Goal: Task Accomplishment & Management: Manage account settings

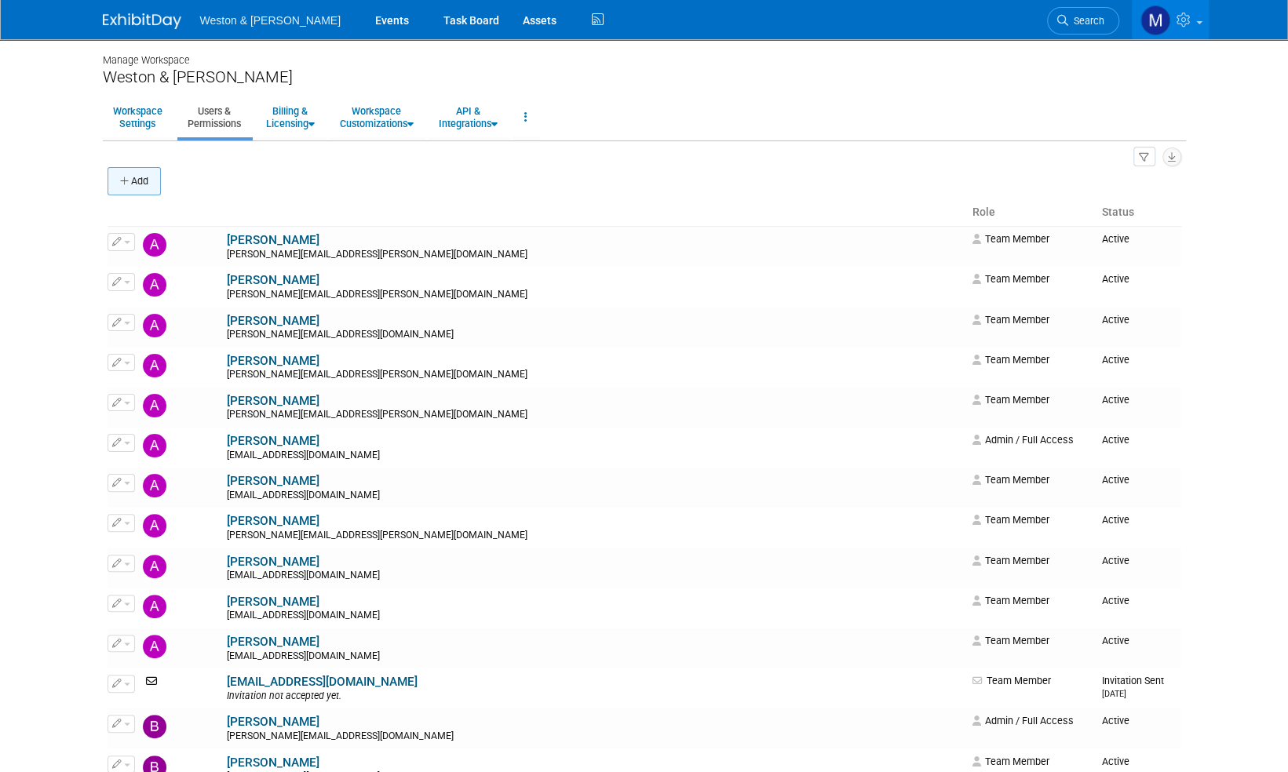
click at [150, 180] on button "Add" at bounding box center [133, 181] width 53 height 28
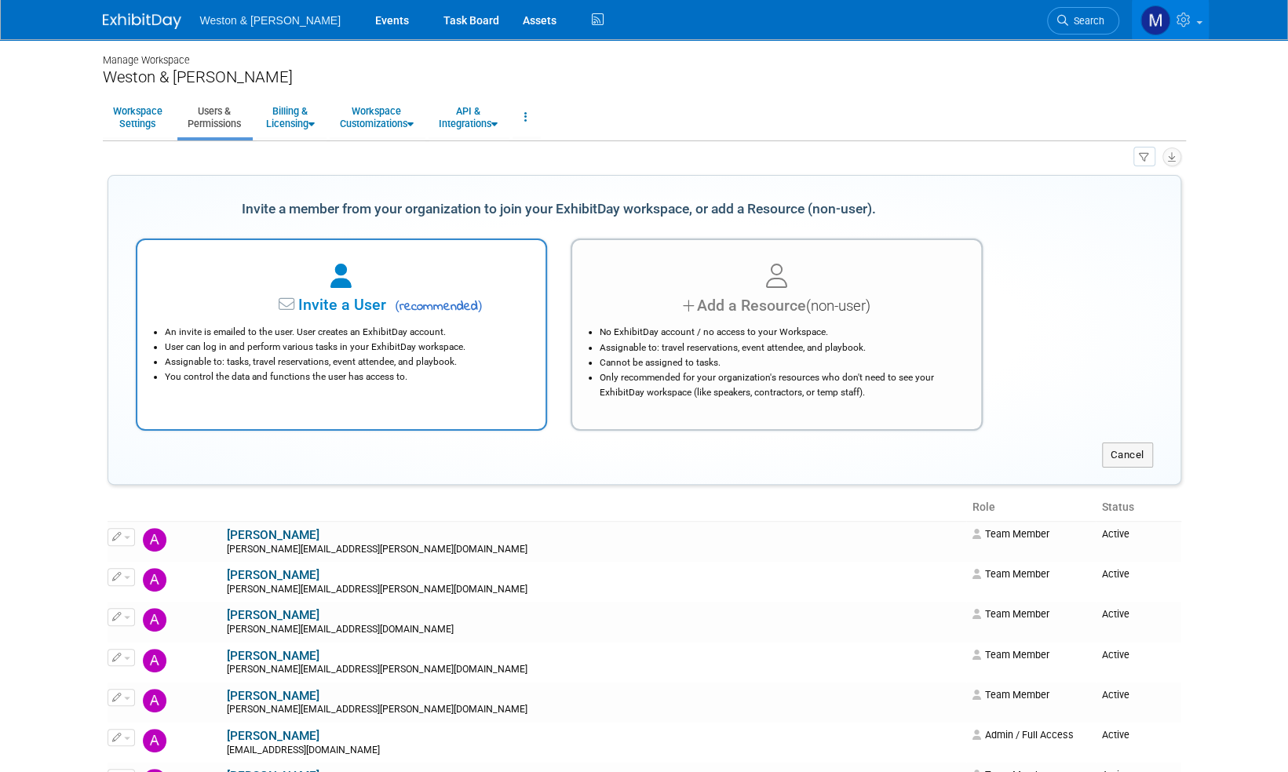
click at [344, 304] on span "Invite a User" at bounding box center [293, 305] width 186 height 18
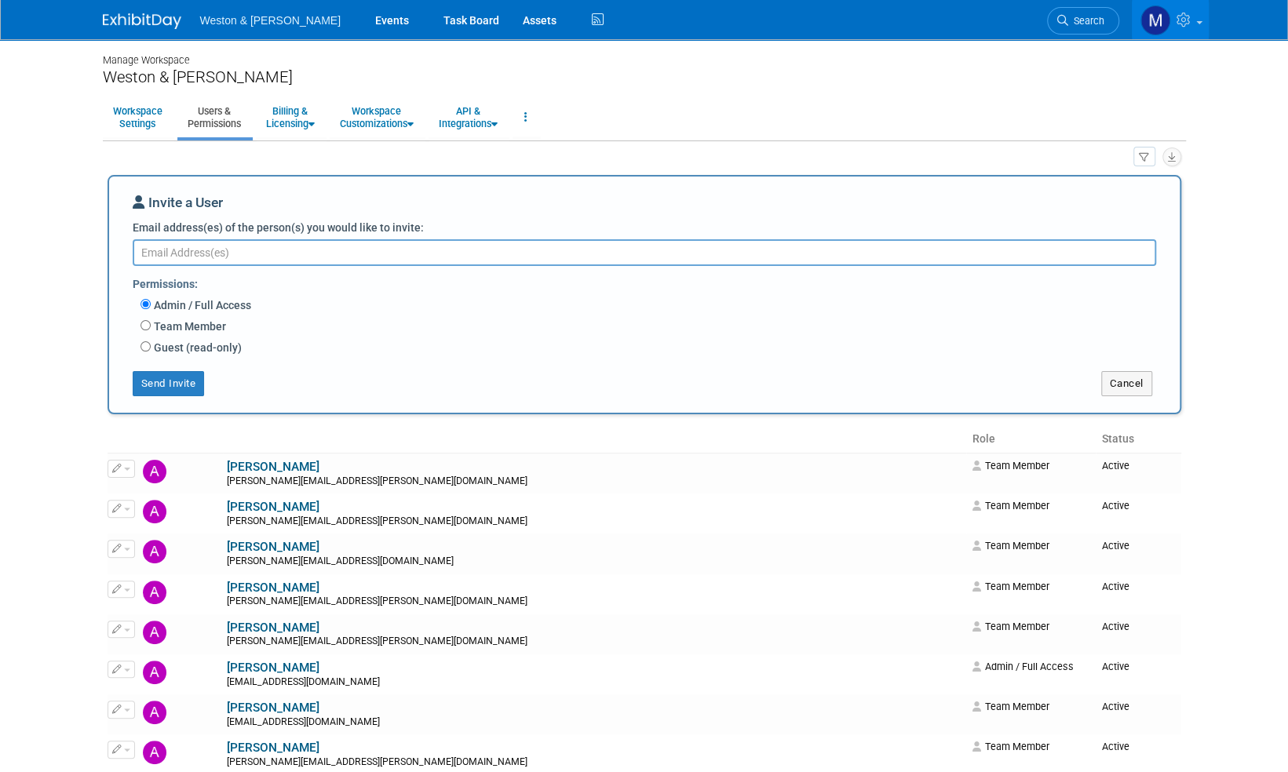
paste textarea "[PERSON_NAME][EMAIL_ADDRESS][PERSON_NAME][DOMAIN_NAME]"
type textarea "[PERSON_NAME][EMAIL_ADDRESS][PERSON_NAME][DOMAIN_NAME]"
click at [144, 323] on input "Team Member" at bounding box center [145, 325] width 10 height 10
radio input "true"
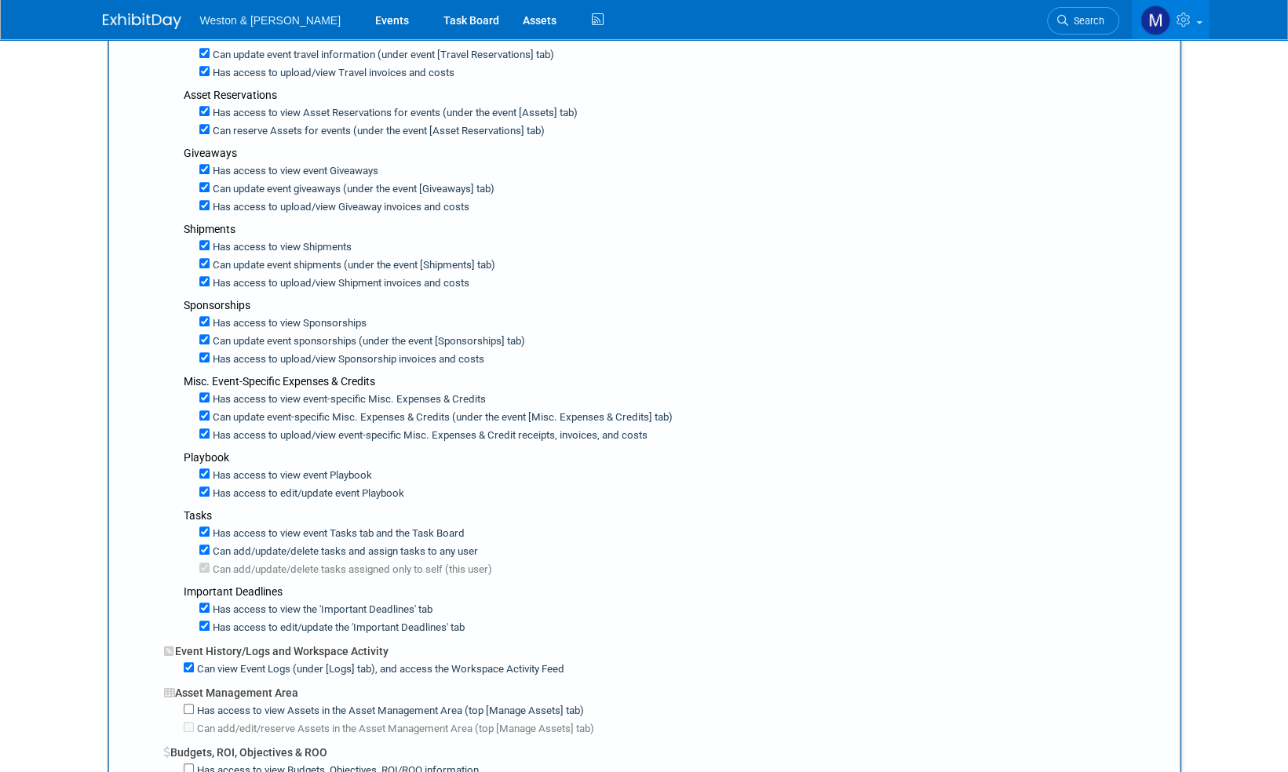
scroll to position [785, 0]
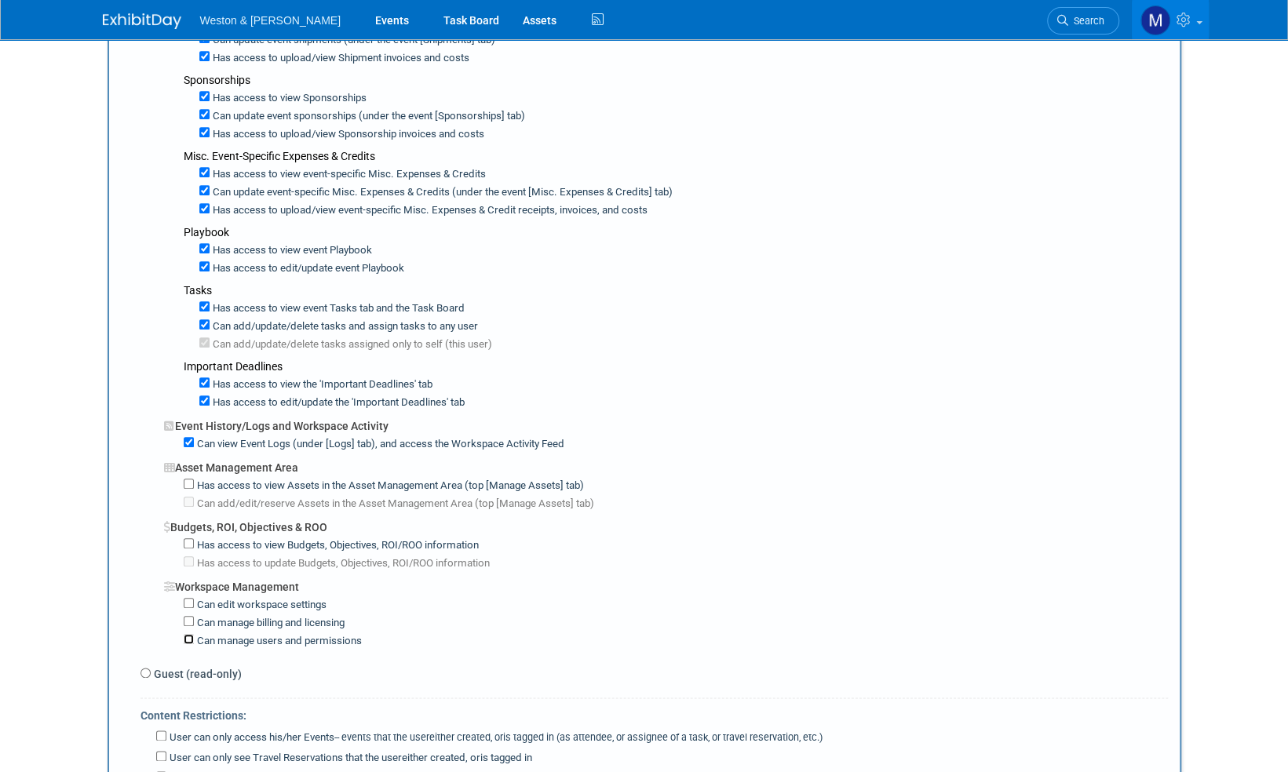
click at [188, 634] on input "Can manage users and permissions" at bounding box center [189, 639] width 10 height 10
checkbox input "true"
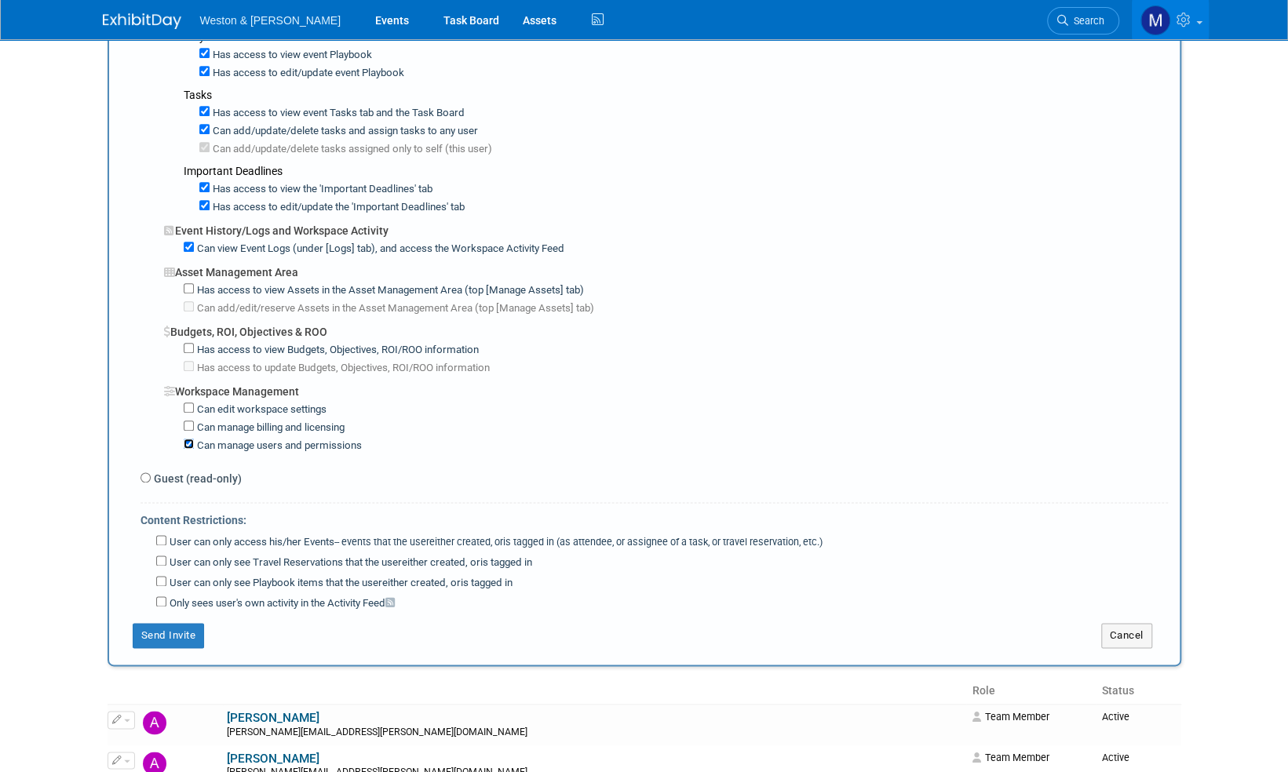
scroll to position [1177, 0]
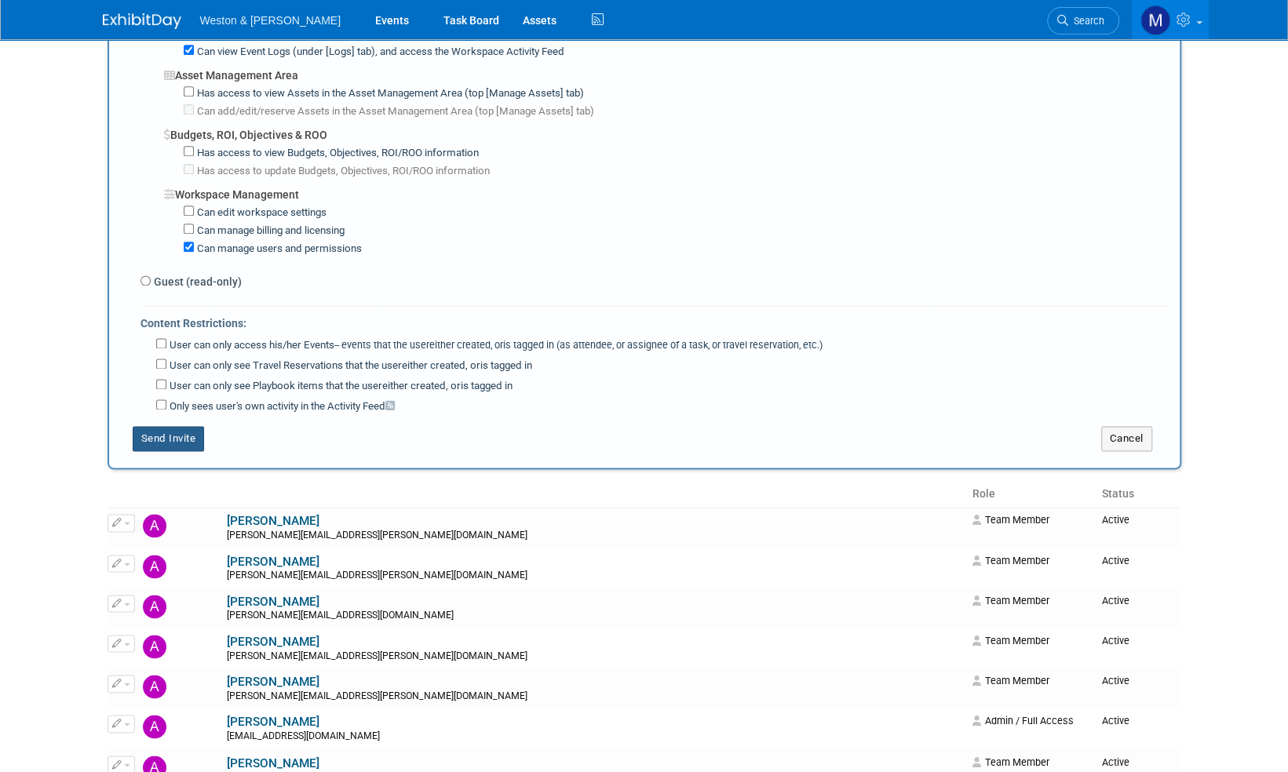
click at [155, 426] on button "Send Invite" at bounding box center [169, 438] width 72 height 25
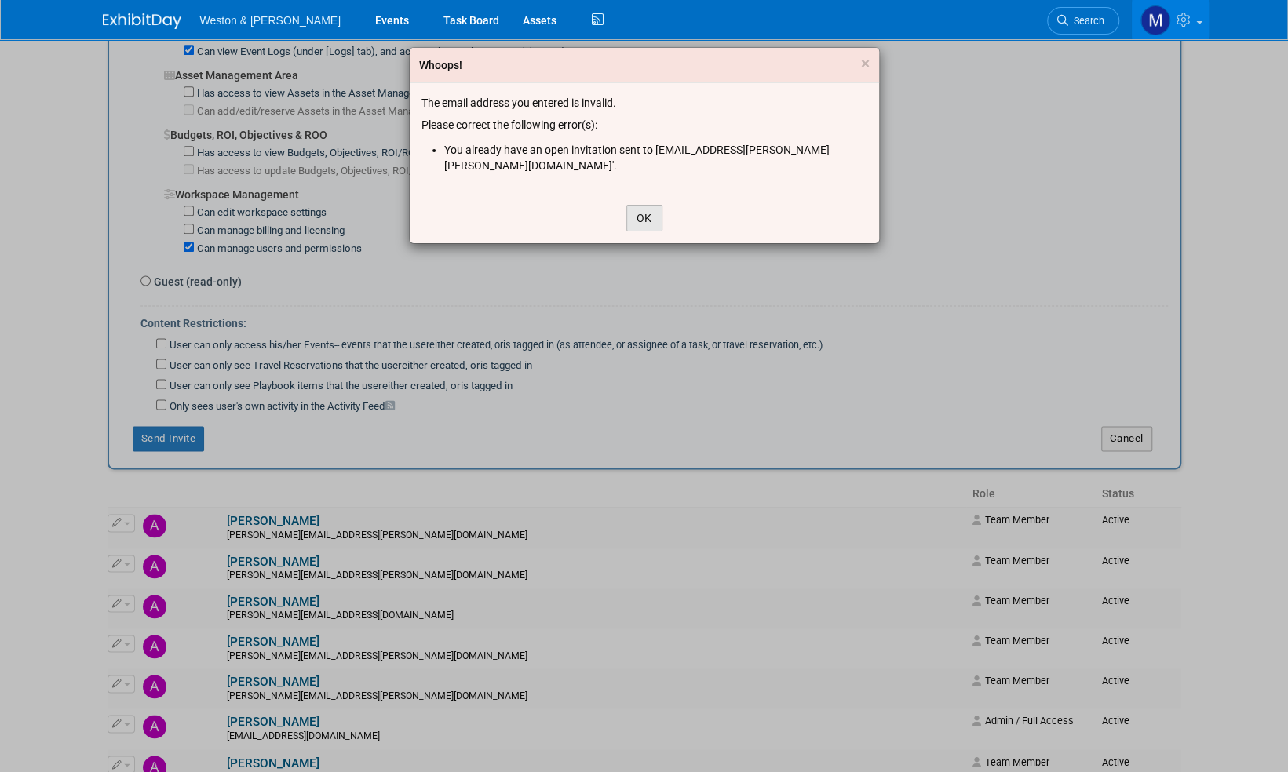
click at [639, 205] on button "OK" at bounding box center [644, 218] width 36 height 27
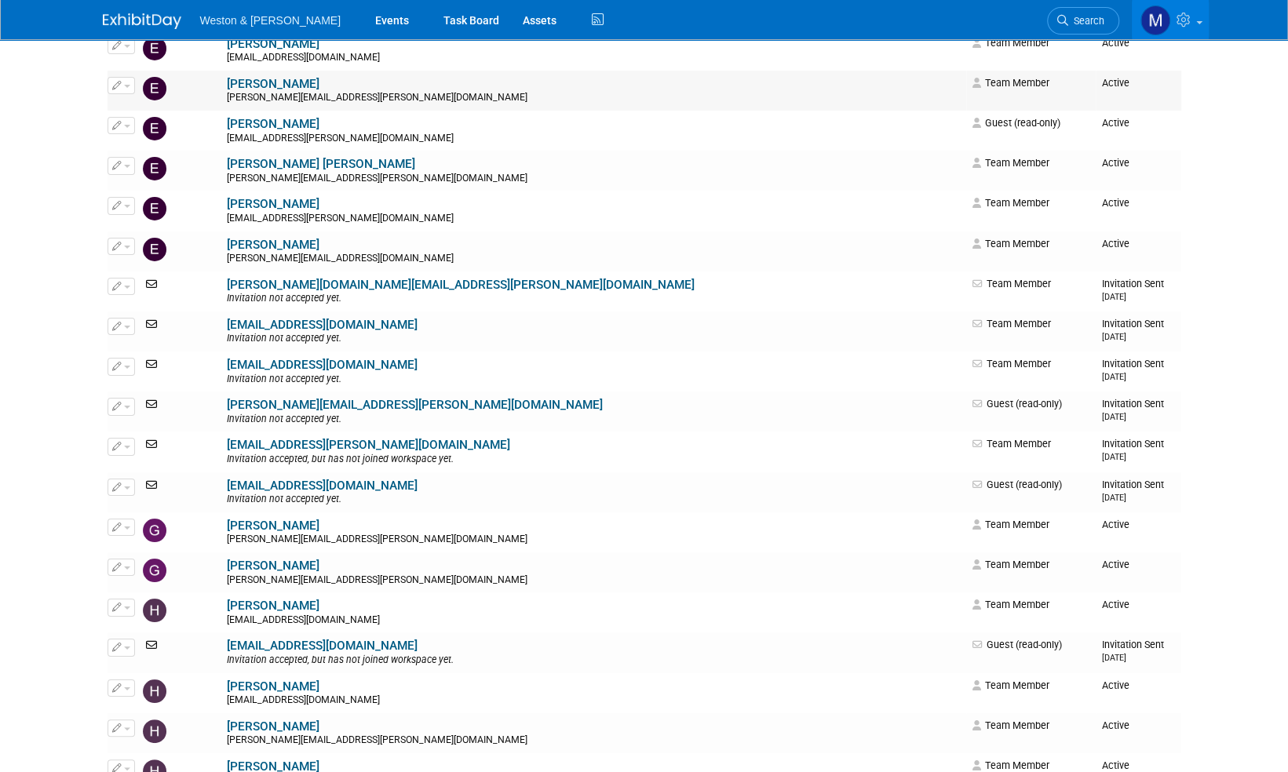
scroll to position [3295, 0]
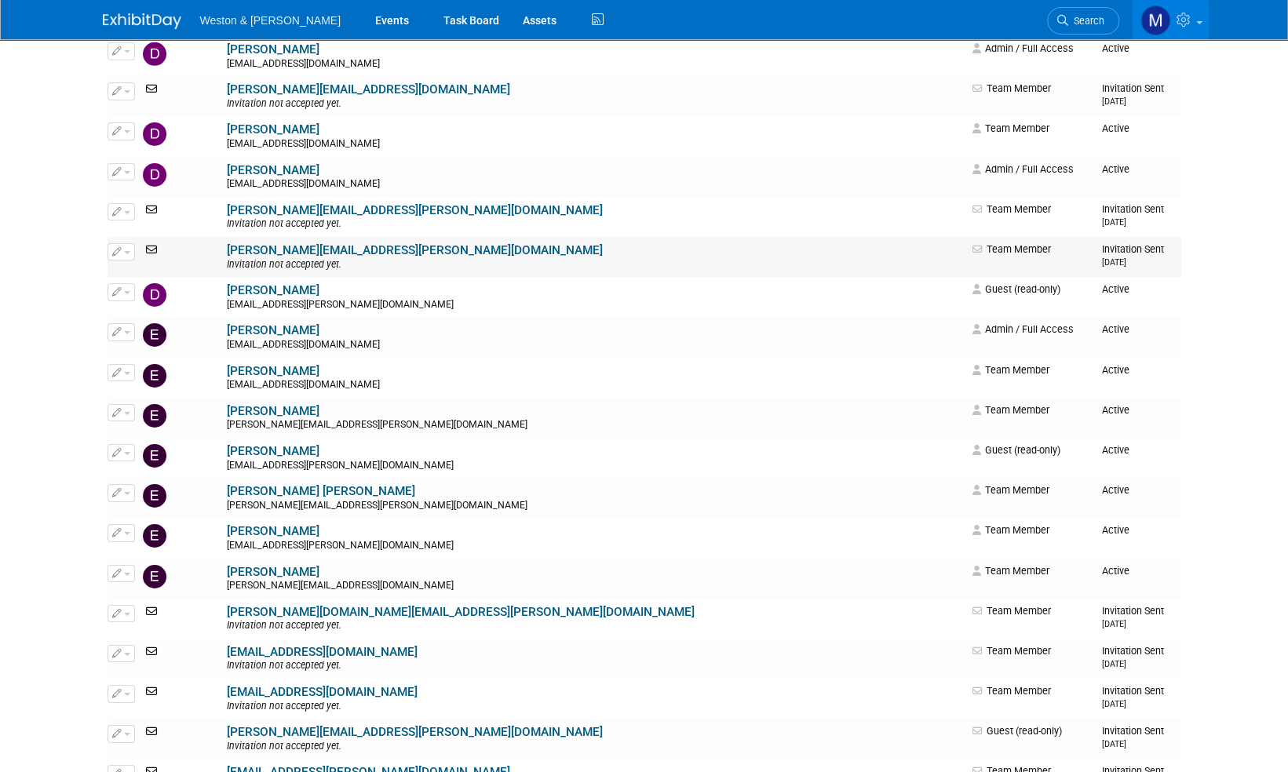
click at [125, 243] on button "button" at bounding box center [120, 251] width 27 height 17
click at [148, 266] on link "Edit" at bounding box center [170, 277] width 124 height 22
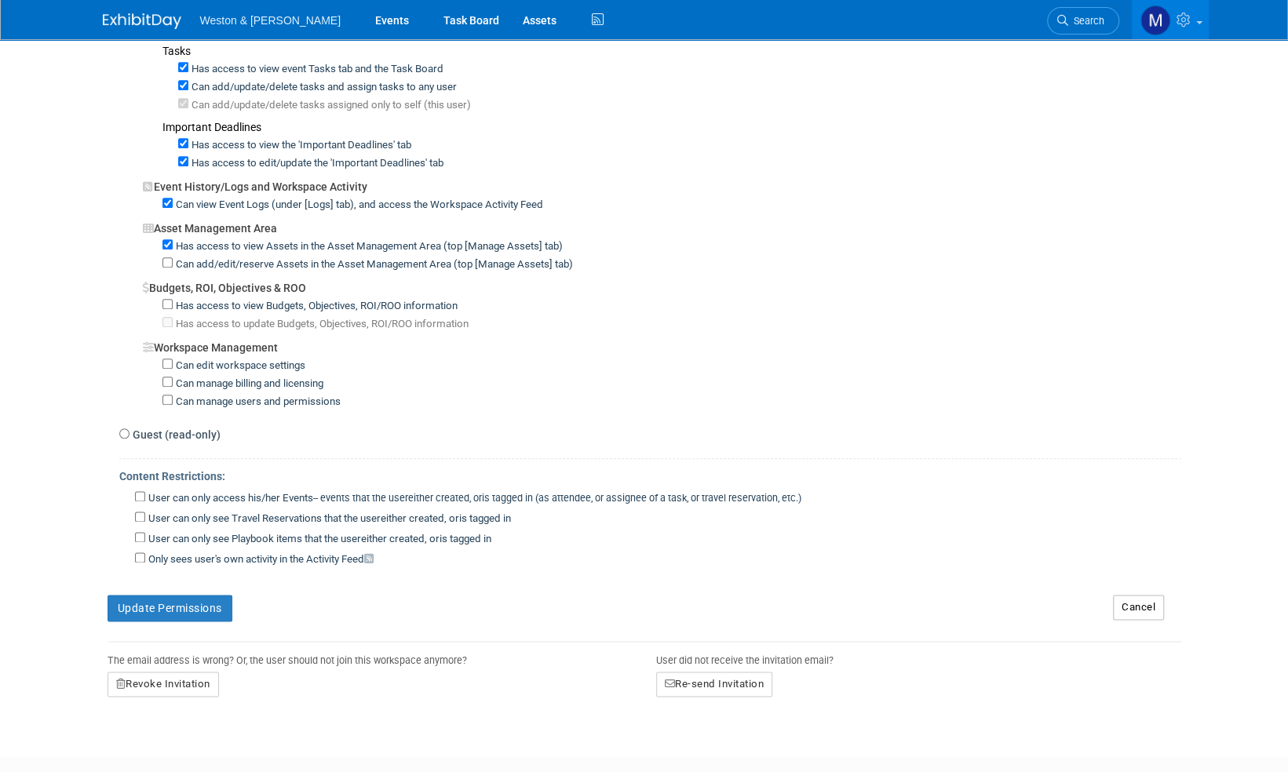
scroll to position [1036, 0]
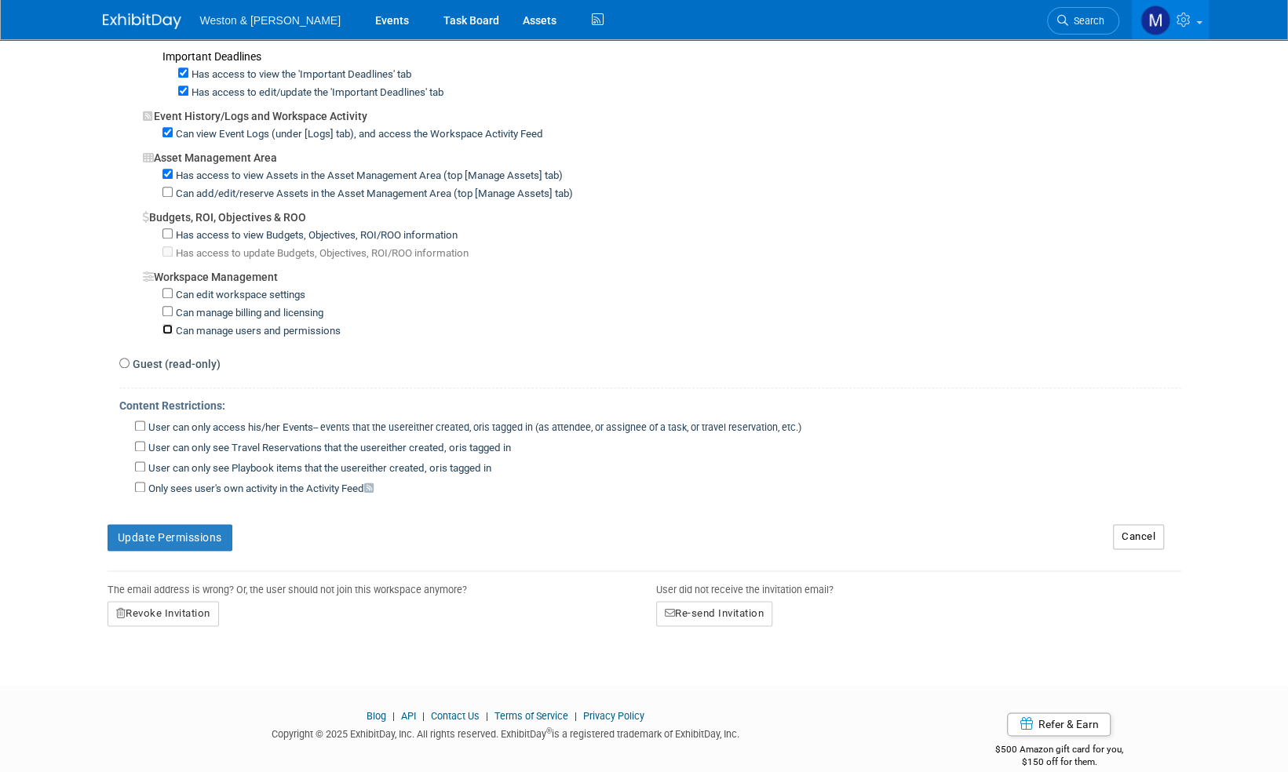
click at [165, 324] on input "Can manage users and permissions" at bounding box center [167, 329] width 10 height 10
checkbox input "true"
click at [163, 524] on button "Update Permissions" at bounding box center [169, 537] width 125 height 27
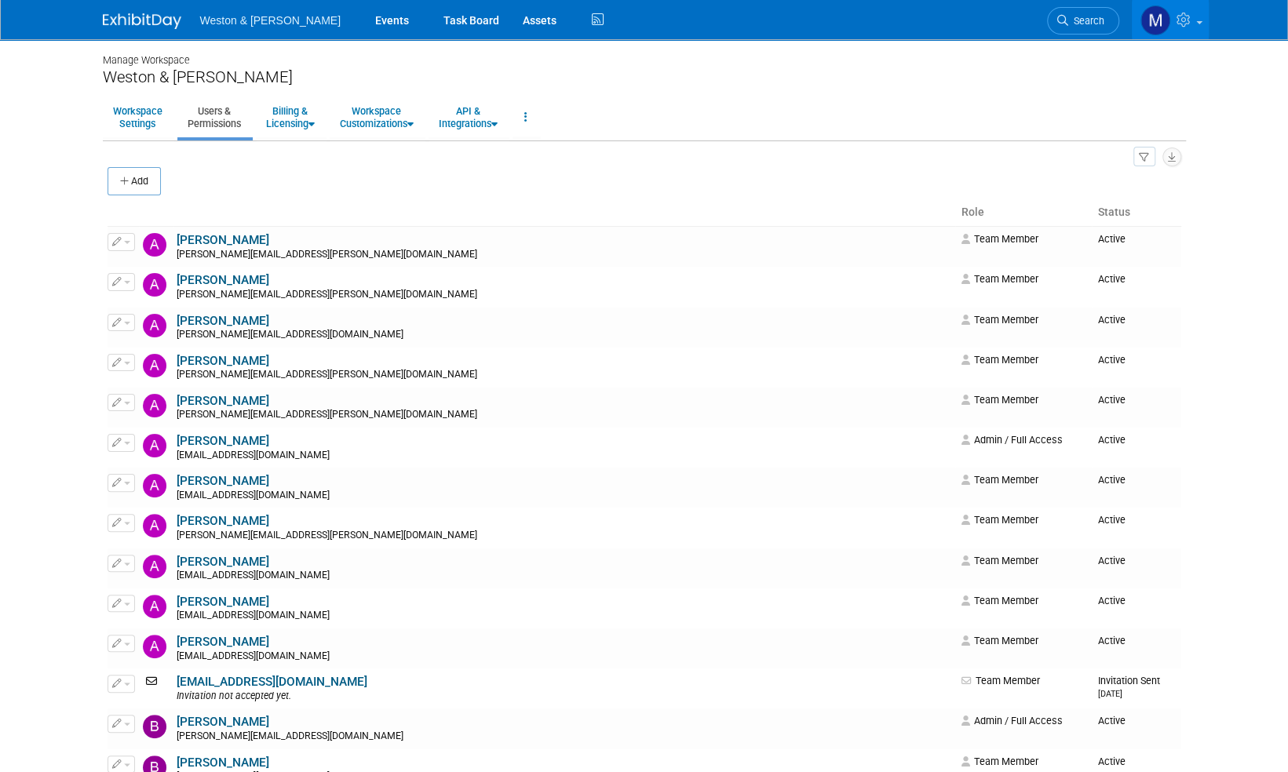
click at [155, 27] on img at bounding box center [142, 21] width 78 height 16
